Goal: Task Accomplishment & Management: Manage account settings

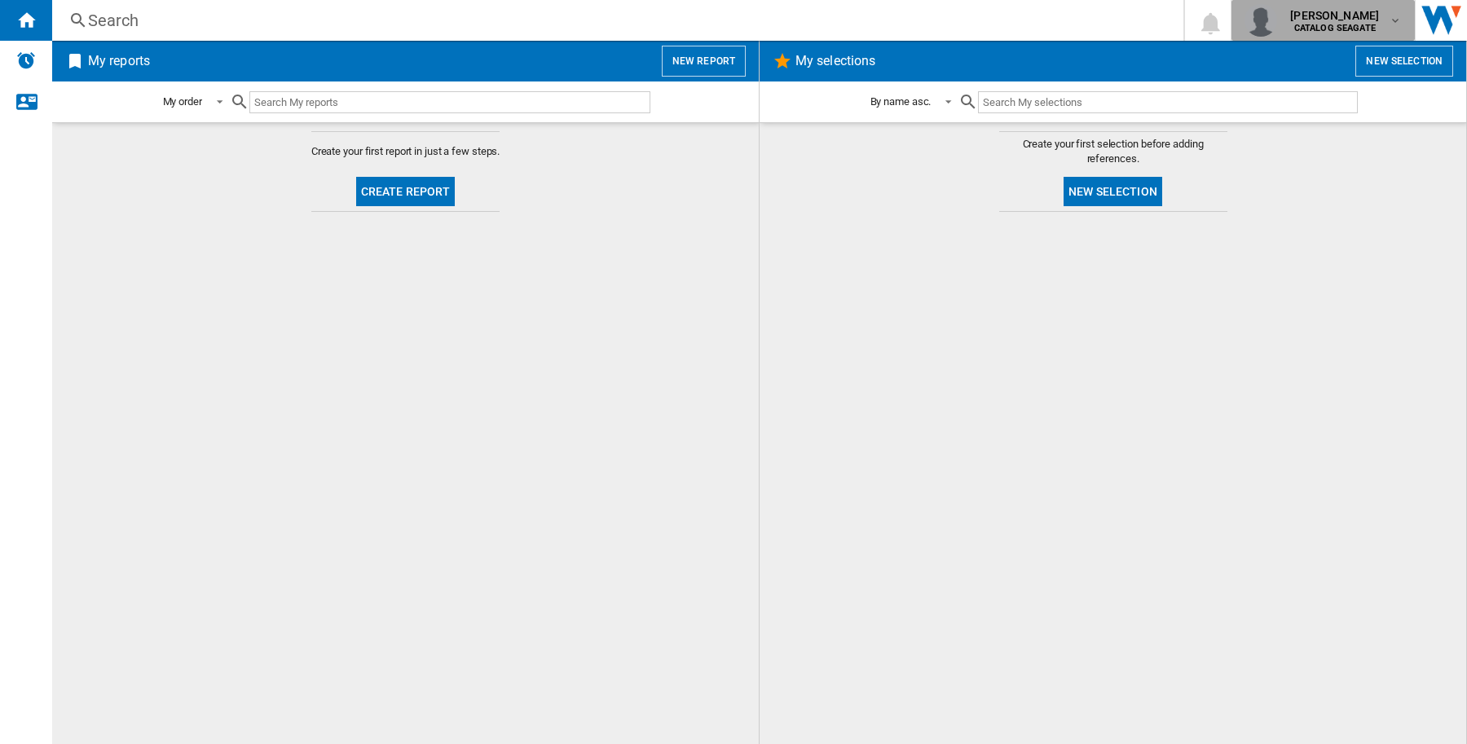
click at [1370, 13] on span "matthieu galand" at bounding box center [1334, 15] width 89 height 16
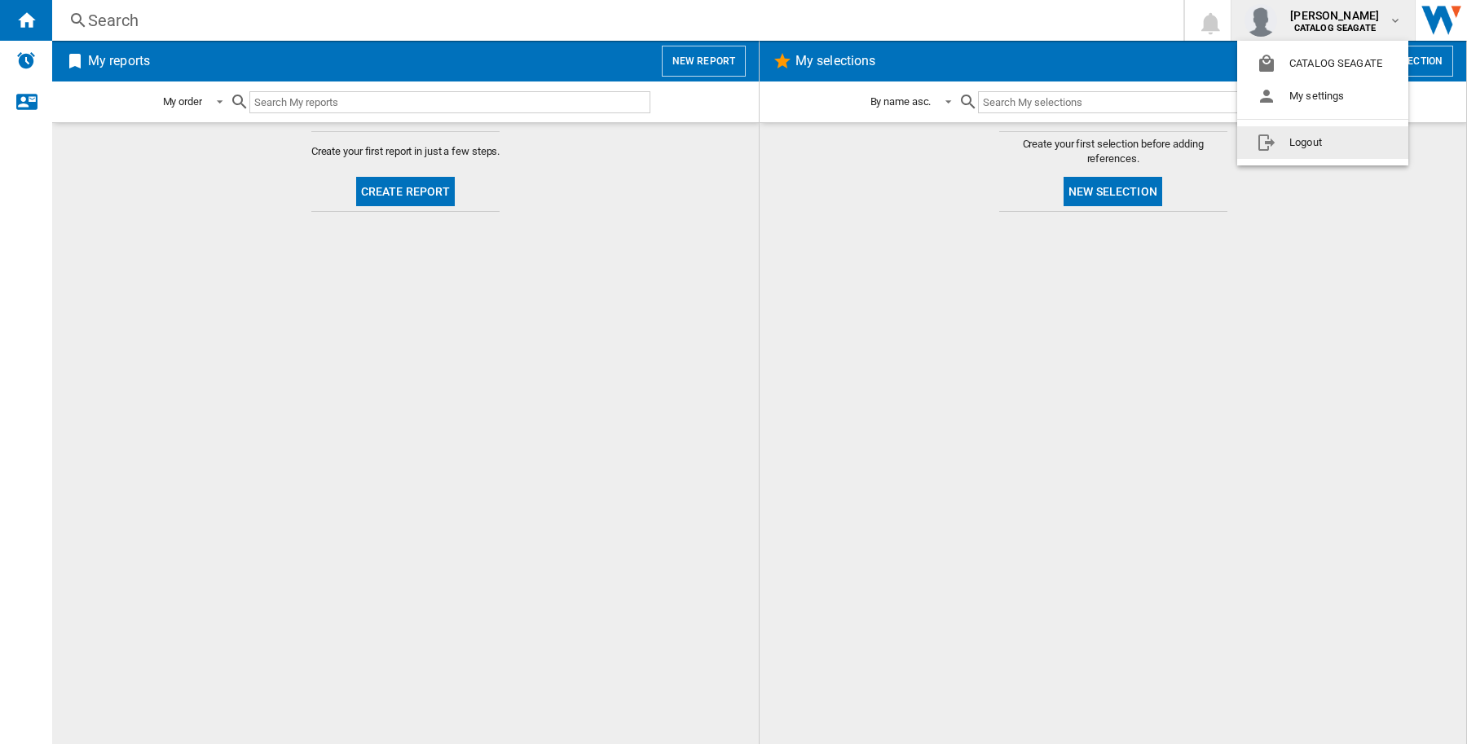
click at [1338, 134] on button "Logout" at bounding box center [1322, 142] width 171 height 33
